Goal: Transaction & Acquisition: Purchase product/service

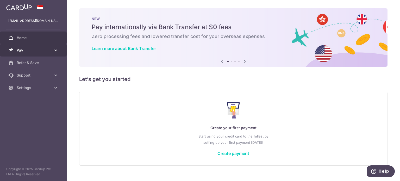
click at [32, 48] on span "Pay" at bounding box center [34, 50] width 34 height 5
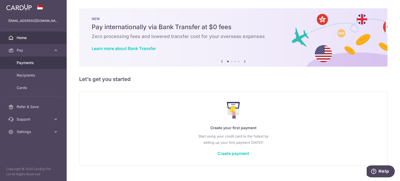
click at [22, 68] on link "Payments" at bounding box center [33, 62] width 67 height 12
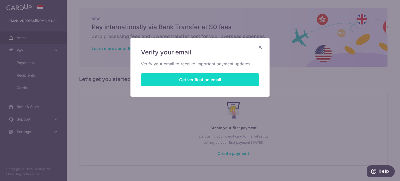
click at [182, 80] on button "Get verification email" at bounding box center [200, 79] width 118 height 13
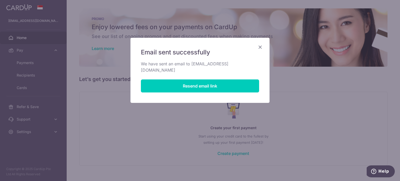
click at [260, 46] on icon "Close" at bounding box center [260, 47] width 6 height 7
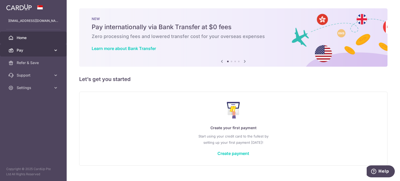
click at [27, 49] on span "Pay" at bounding box center [34, 50] width 34 height 5
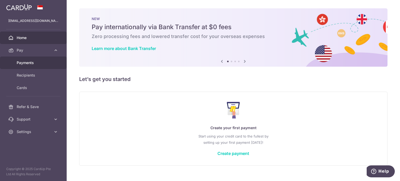
click at [29, 62] on span "Payments" at bounding box center [34, 62] width 34 height 5
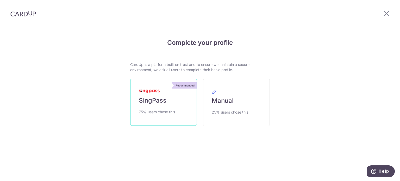
click at [167, 96] on link "Recommended SingPass 75% users chose this" at bounding box center [163, 102] width 67 height 47
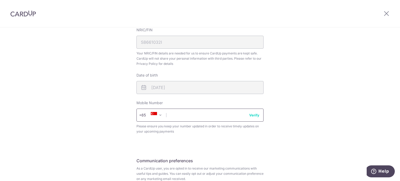
click at [178, 121] on input "text" at bounding box center [199, 115] width 127 height 13
click at [179, 117] on input "text" at bounding box center [199, 115] width 127 height 13
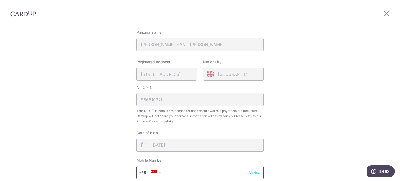
scroll to position [182, 0]
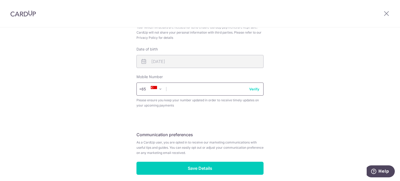
click at [177, 92] on input "text" at bounding box center [199, 89] width 127 height 13
type input "91181239"
click at [256, 89] on button "Verify" at bounding box center [254, 88] width 10 height 5
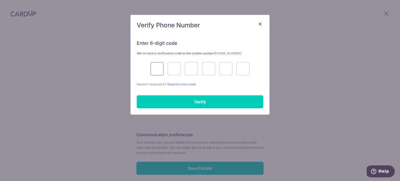
click at [157, 68] on input "text" at bounding box center [156, 68] width 13 height 13
type input "3"
type input "6"
type input "2"
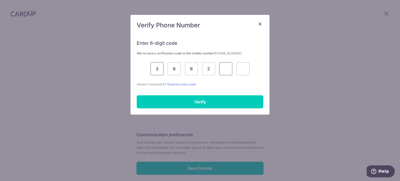
type input "8"
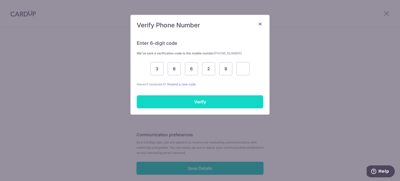
click at [212, 103] on input "Verify" at bounding box center [200, 101] width 127 height 13
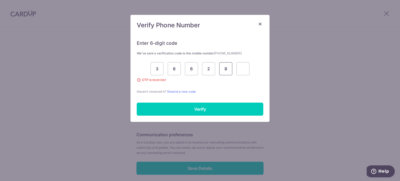
drag, startPoint x: 232, startPoint y: 70, endPoint x: 149, endPoint y: 66, distance: 82.8
click at [149, 66] on div "3 6 6 2 8" at bounding box center [200, 68] width 127 height 13
type input "0"
type input "2"
type input "8"
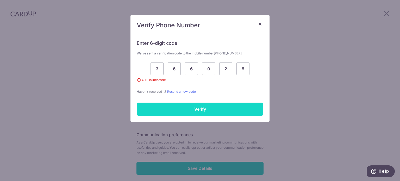
click at [180, 111] on input "Verify" at bounding box center [200, 109] width 127 height 13
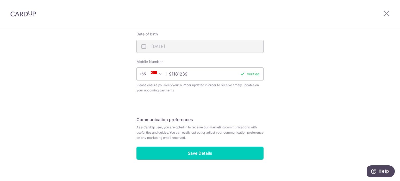
scroll to position [204, 0]
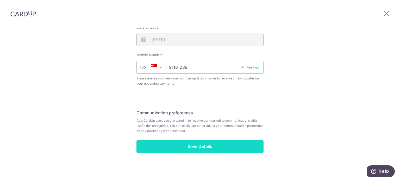
click at [197, 146] on input "Save Details" at bounding box center [199, 146] width 127 height 13
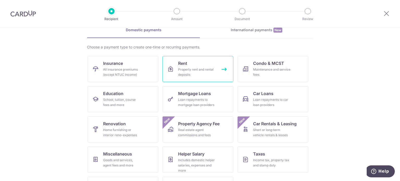
scroll to position [52, 0]
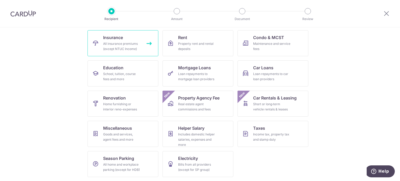
click at [136, 49] on div "All insurance premiums (except NTUC Income)" at bounding box center [121, 46] width 37 height 10
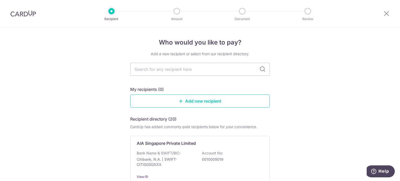
click at [161, 74] on input "text" at bounding box center [200, 69] width 140 height 13
type input "tokio marine"
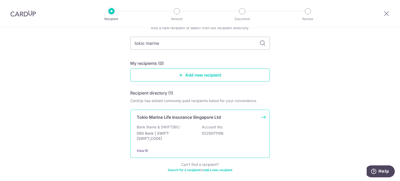
scroll to position [48, 0]
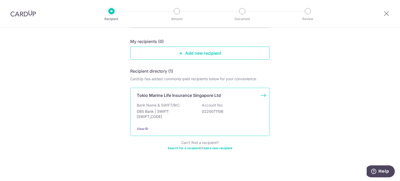
click at [179, 103] on div "Bank Name & SWIFT/BIC: DBS Bank | SWIFT: [SWIFT_CODE] Account No: 0220071106" at bounding box center [200, 112] width 127 height 19
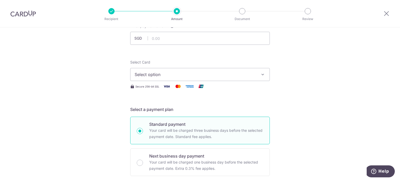
scroll to position [26, 0]
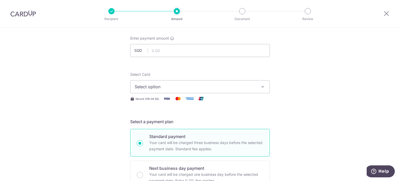
click at [178, 84] on span "Select option" at bounding box center [195, 87] width 121 height 6
click at [170, 98] on link "Add credit card" at bounding box center [199, 101] width 139 height 9
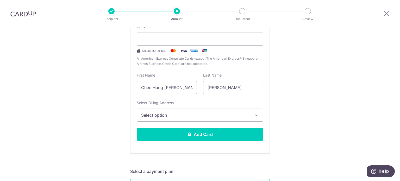
scroll to position [130, 0]
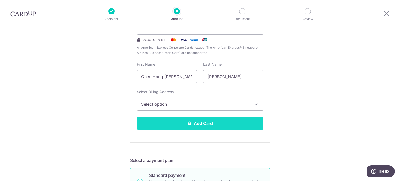
click at [187, 123] on icon at bounding box center [189, 123] width 4 height 4
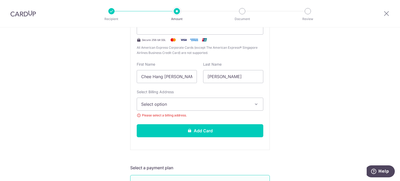
click at [194, 105] on span "Select option" at bounding box center [195, 104] width 108 height 6
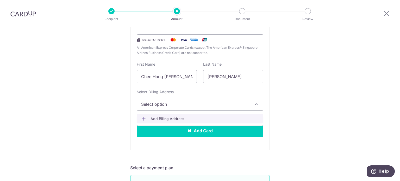
click at [183, 121] on span "Add Billing Address" at bounding box center [204, 118] width 108 height 5
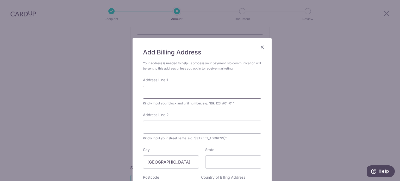
click at [176, 89] on input "Address Line 1" at bounding box center [202, 92] width 118 height 13
type input "2"
type input "37 Pheng Geck Avenue #04-26"
click at [167, 132] on input "Address Line 2" at bounding box center [202, 127] width 118 height 13
type input "S"
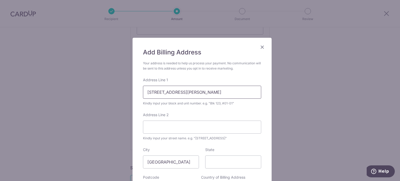
click at [218, 92] on input "37 Pheng Geck Avenue #04-26" at bounding box center [202, 92] width 118 height 13
type input "37 Pheng Geck Avenue #04-26 Sennett Residence Condo"
click at [216, 160] on input "State" at bounding box center [233, 161] width 56 height 13
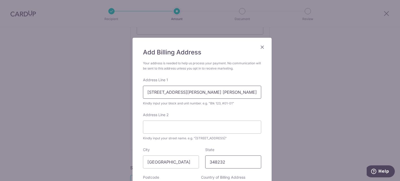
type input "348232"
click at [190, 92] on input "37 Pheng Geck Avenue #04-26 Sennett Residence Condo" at bounding box center [202, 92] width 118 height 13
drag, startPoint x: 191, startPoint y: 93, endPoint x: 85, endPoint y: 97, distance: 105.8
click at [85, 97] on div "Add Billing Address Your address is needed to help us process your payment. No …" at bounding box center [200, 90] width 400 height 181
click at [169, 127] on input "Address Line 2" at bounding box center [202, 127] width 118 height 13
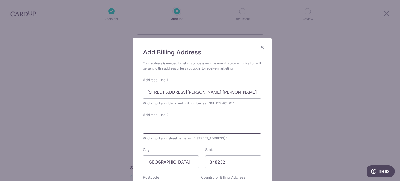
paste input "37 Pheng Geck Avenue"
click at [192, 92] on input "37 Pheng Geck Avenue #04-26 Sennett Residence Condo" at bounding box center [202, 92] width 118 height 13
click at [196, 127] on input "37 Pheng Geck Avenue" at bounding box center [202, 127] width 118 height 13
paste input "#04-26 Sennett Residence Condo"
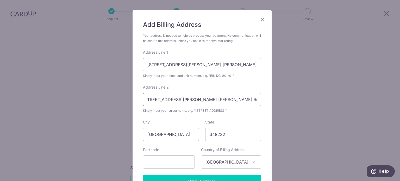
scroll to position [82, 0]
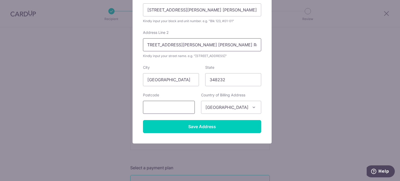
type input "37 Pheng Geck Avenue #04-26 Sennett Residence Condo"
click at [172, 111] on input "text" at bounding box center [169, 107] width 52 height 13
drag, startPoint x: 230, startPoint y: 81, endPoint x: 165, endPoint y: 84, distance: 64.4
click at [165, 84] on div "City Singapore State 348232" at bounding box center [202, 75] width 124 height 21
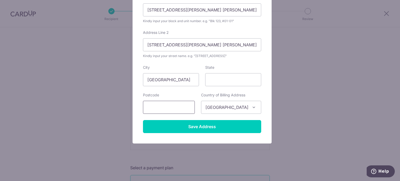
click at [166, 106] on input "text" at bounding box center [169, 107] width 52 height 13
paste input "348232"
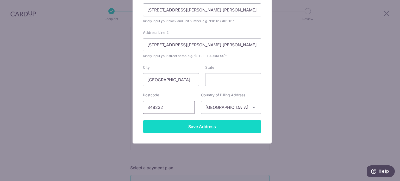
type input "348232"
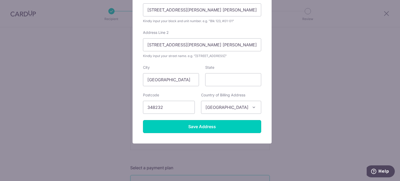
click at [178, 123] on input "Save Address" at bounding box center [202, 126] width 118 height 13
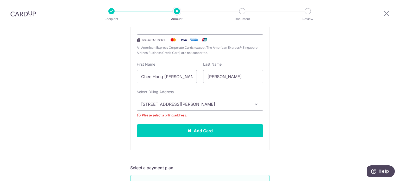
click at [229, 104] on span "37 Pheng Geck Avenue #04-26 Sennett Residence Condo, 37 Pheng Geck Avenue #04-2…" at bounding box center [195, 104] width 108 height 6
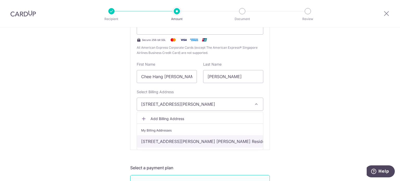
click at [188, 143] on link "37 Pheng Geck Avenue #04-26 Sennett Residence Condo, 37 Pheng Geck Avenue #04-2…" at bounding box center [200, 141] width 126 height 12
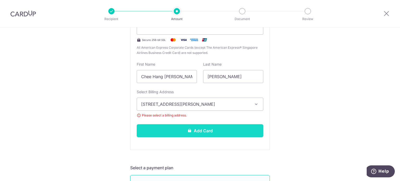
click at [191, 132] on button "Add Card" at bounding box center [200, 130] width 127 height 13
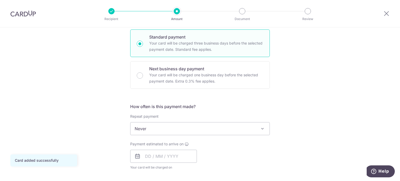
scroll to position [156, 0]
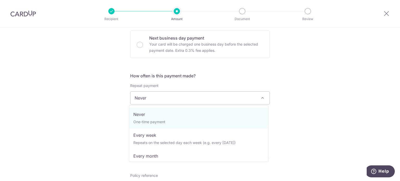
click at [222, 100] on span "Never" at bounding box center [199, 98] width 139 height 12
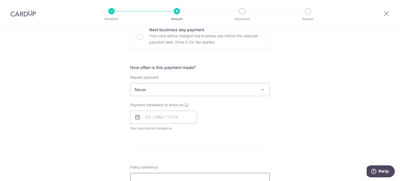
scroll to position [160, 0]
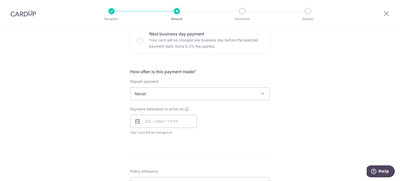
click at [203, 96] on span "Never" at bounding box center [199, 93] width 139 height 12
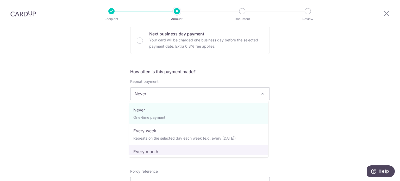
select select "3"
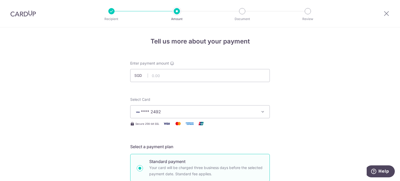
scroll to position [0, 0]
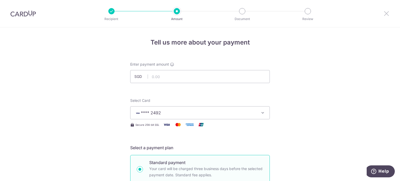
drag, startPoint x: 386, startPoint y: 15, endPoint x: 224, endPoint y: 24, distance: 161.7
click at [386, 15] on icon at bounding box center [386, 13] width 6 height 7
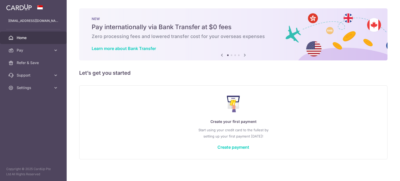
scroll to position [3, 0]
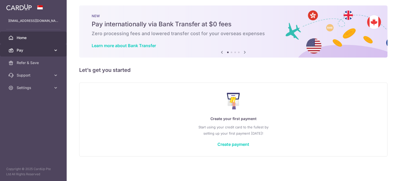
click at [36, 48] on span "Pay" at bounding box center [34, 50] width 34 height 5
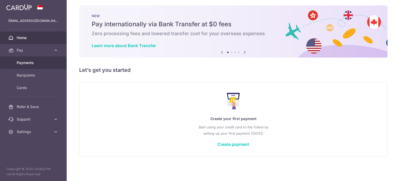
click at [30, 63] on span "Payments" at bounding box center [34, 62] width 34 height 5
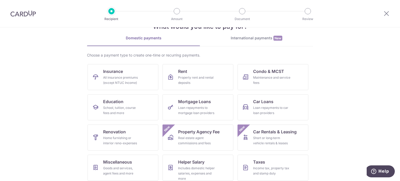
scroll to position [26, 0]
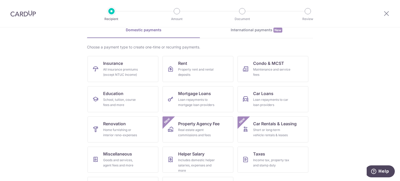
click at [22, 13] on img at bounding box center [23, 13] width 26 height 6
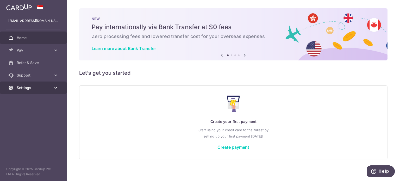
click at [36, 84] on link "Settings" at bounding box center [33, 87] width 67 height 12
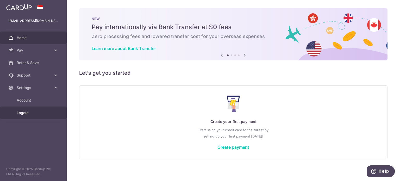
click at [37, 114] on span "Logout" at bounding box center [34, 112] width 34 height 5
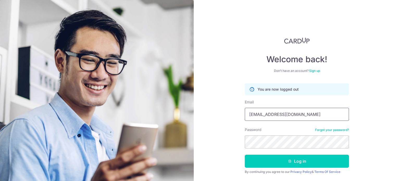
click at [294, 115] on input "[EMAIL_ADDRESS][DOMAIN_NAME]" at bounding box center [297, 114] width 104 height 13
type input "[EMAIL_ADDRESS][DOMAIN_NAME]"
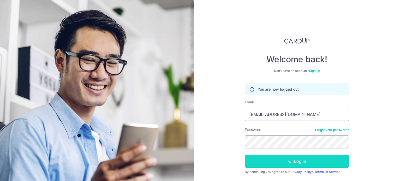
click at [283, 160] on button "Log in" at bounding box center [297, 161] width 104 height 13
